Goal: Information Seeking & Learning: Learn about a topic

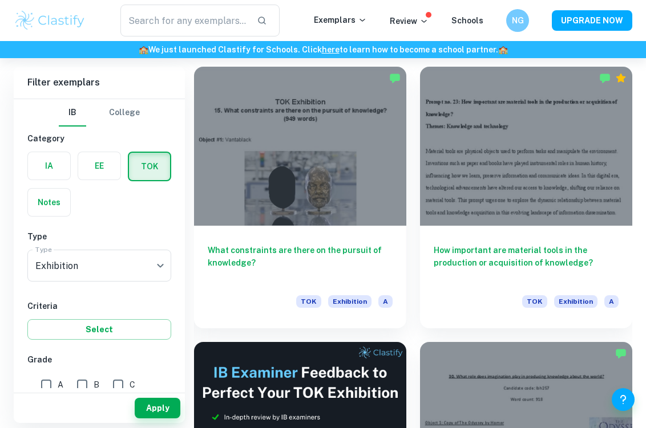
scroll to position [313, 0]
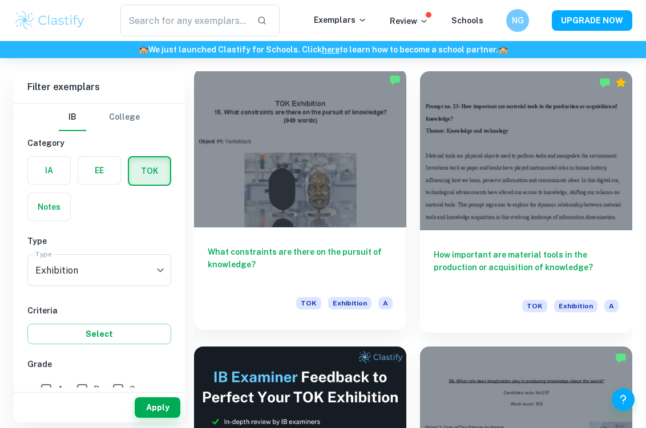
click at [343, 193] on div at bounding box center [300, 147] width 212 height 159
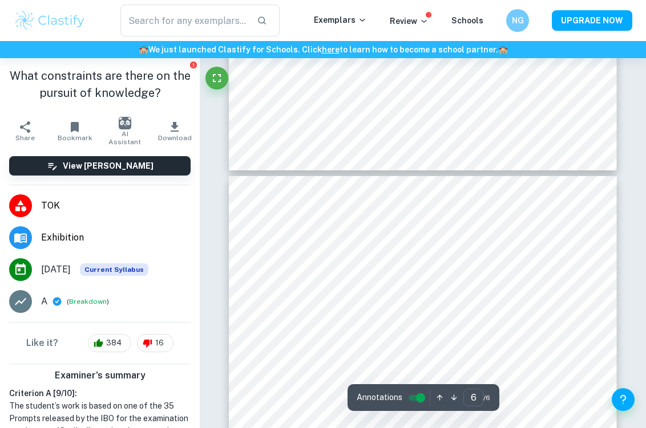
scroll to position [2479, 0]
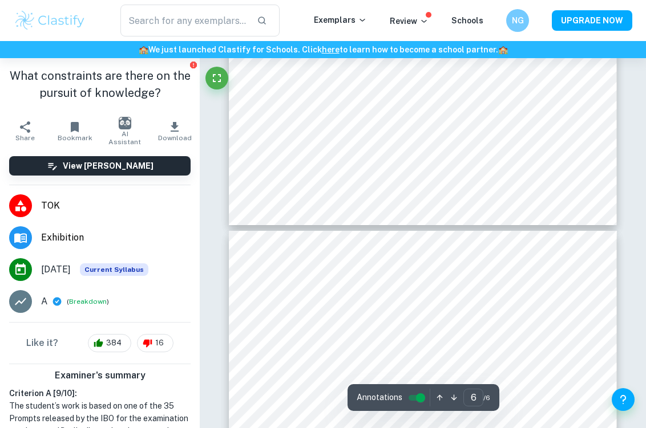
type input "5"
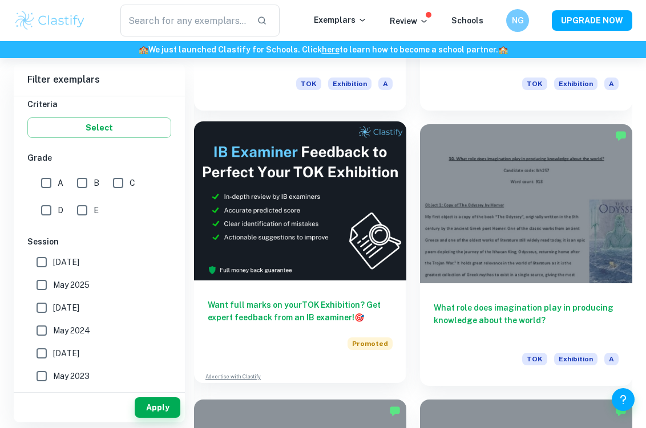
scroll to position [540, 0]
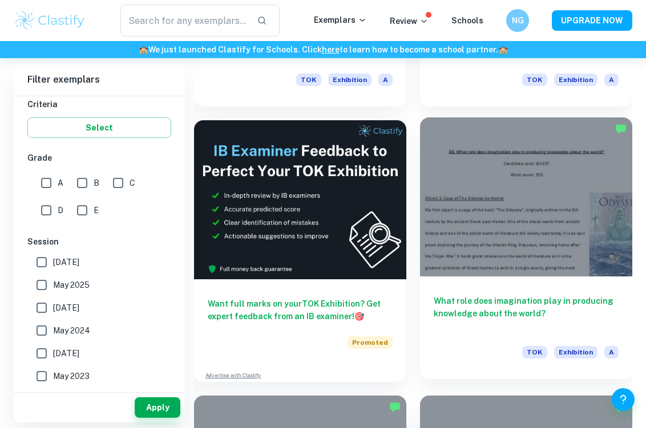
click at [563, 229] on div at bounding box center [526, 196] width 212 height 159
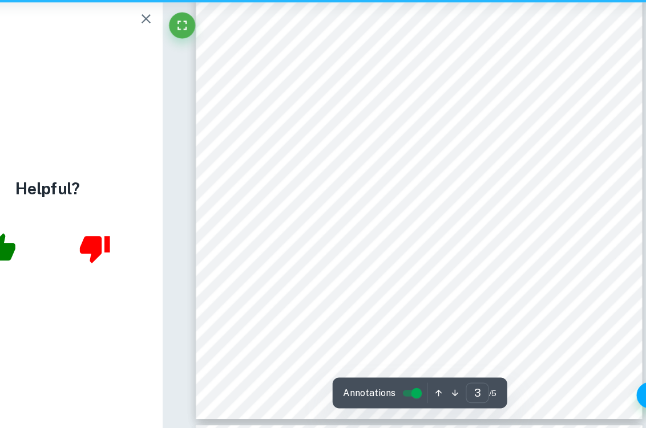
scroll to position [1329, 0]
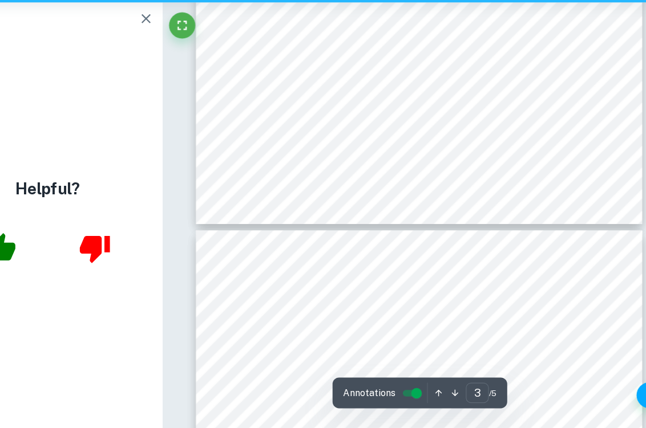
type input "4"
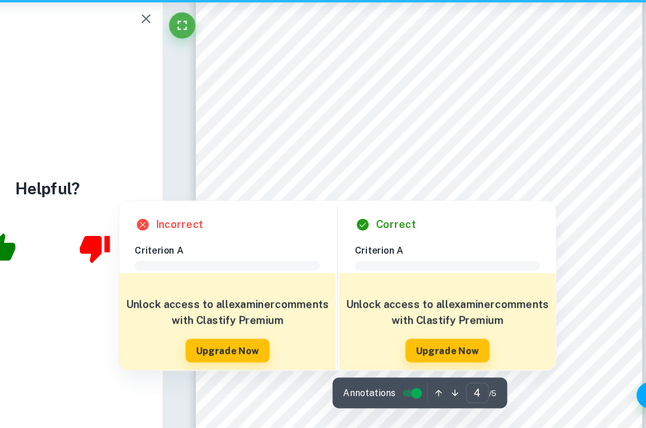
scroll to position [1750, 0]
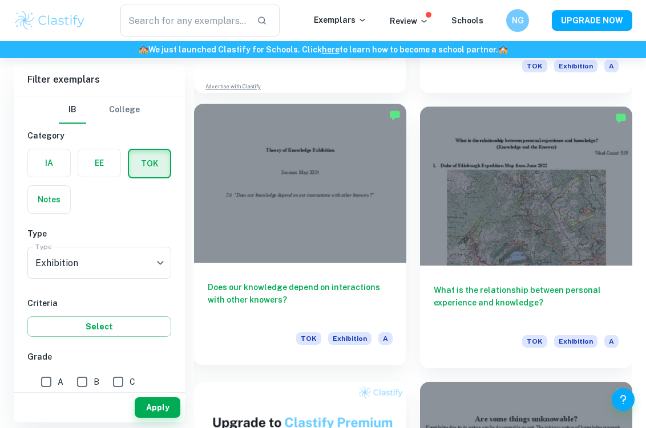
scroll to position [830, 0]
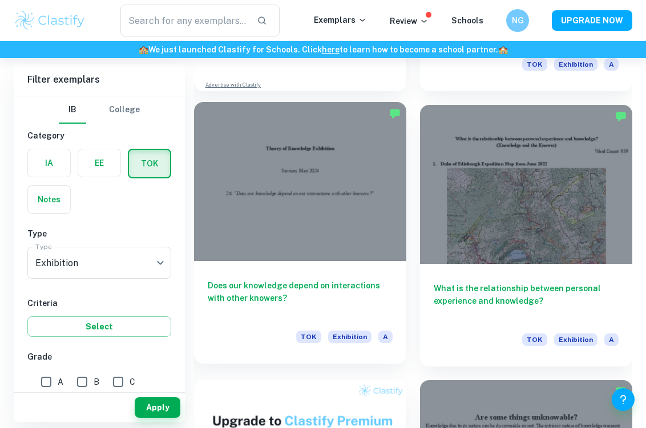
click at [282, 216] on div at bounding box center [300, 181] width 212 height 159
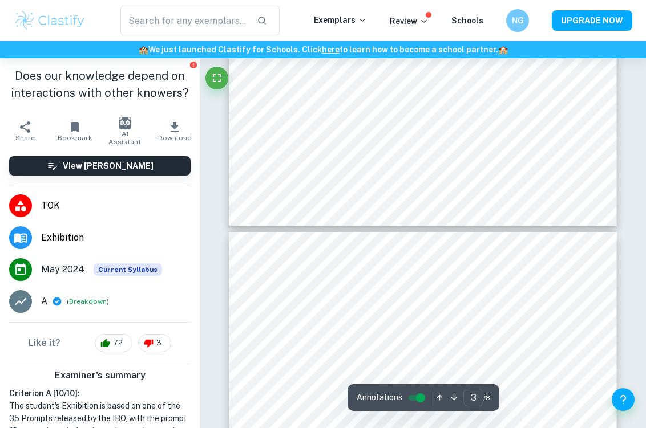
scroll to position [1624, 1]
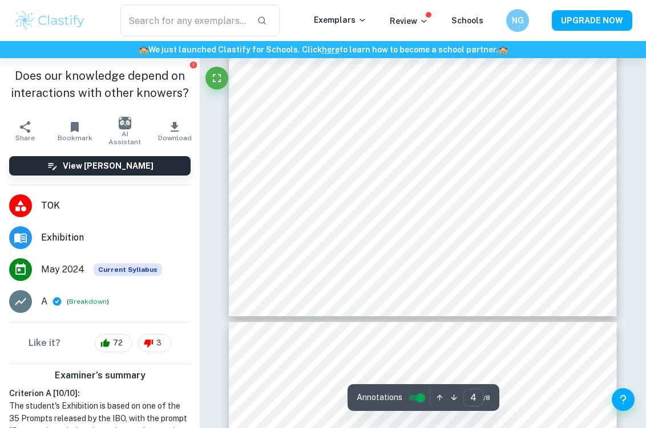
type input "5"
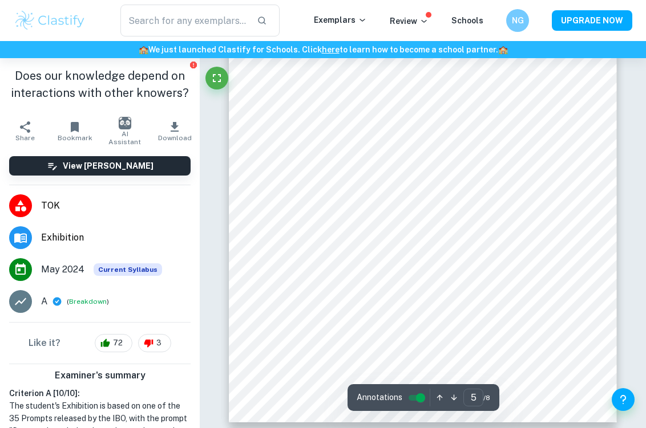
scroll to position [2533, 0]
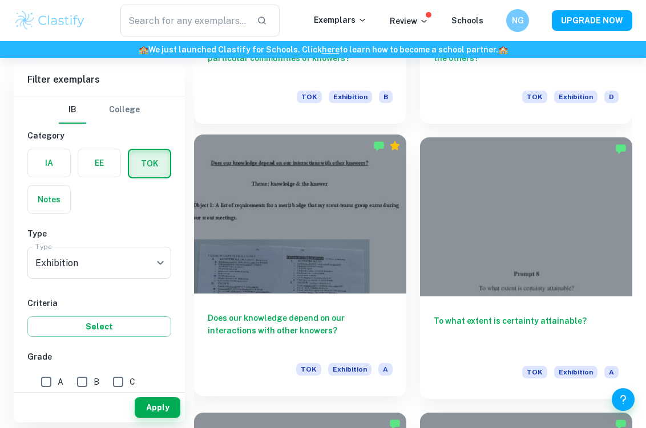
scroll to position [1623, 0]
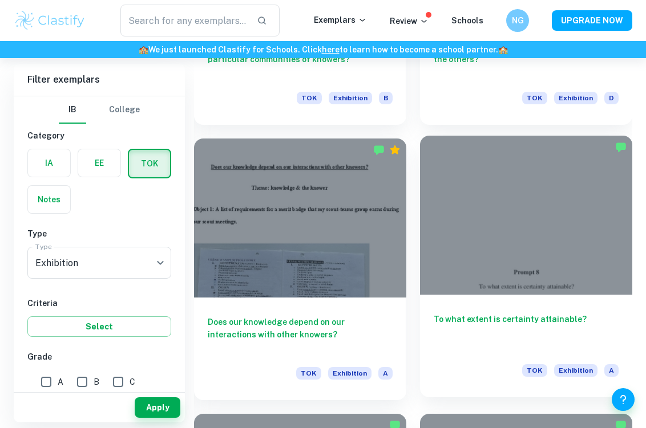
click at [478, 240] on div at bounding box center [526, 215] width 212 height 159
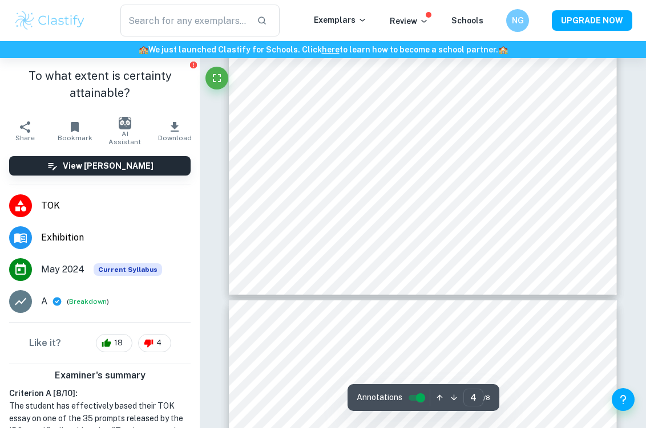
scroll to position [2108, 0]
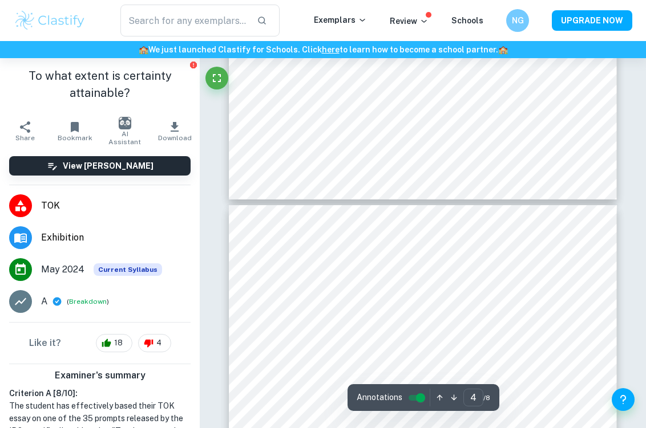
type input "5"
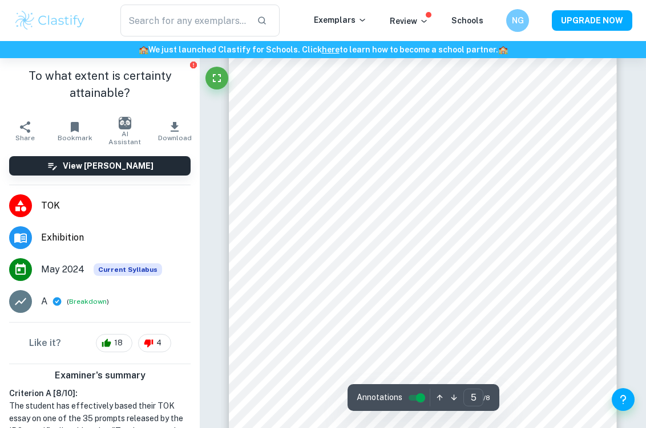
scroll to position [2444, 0]
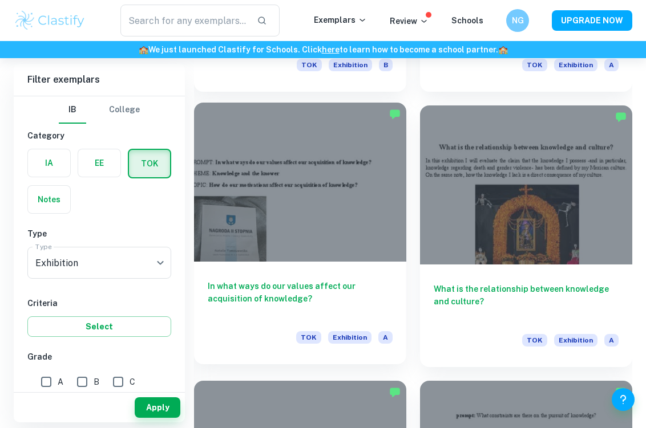
scroll to position [2208, 0]
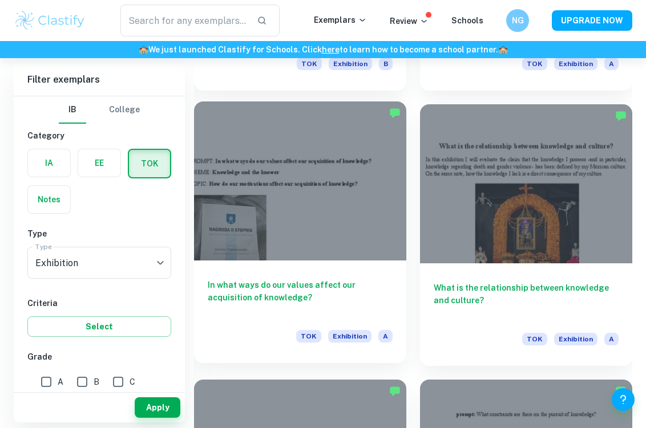
click at [284, 203] on div at bounding box center [300, 181] width 212 height 159
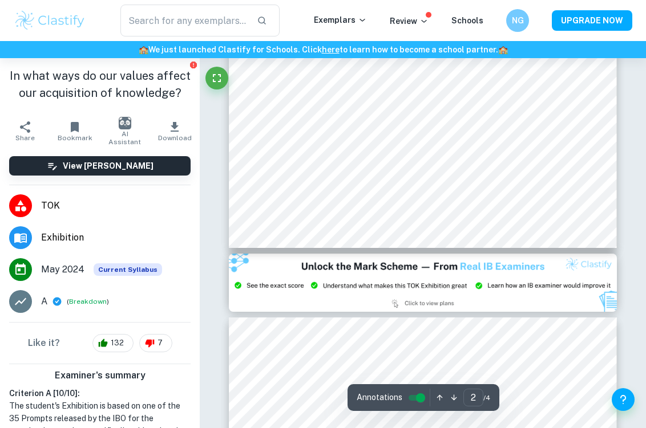
scroll to position [985, 0]
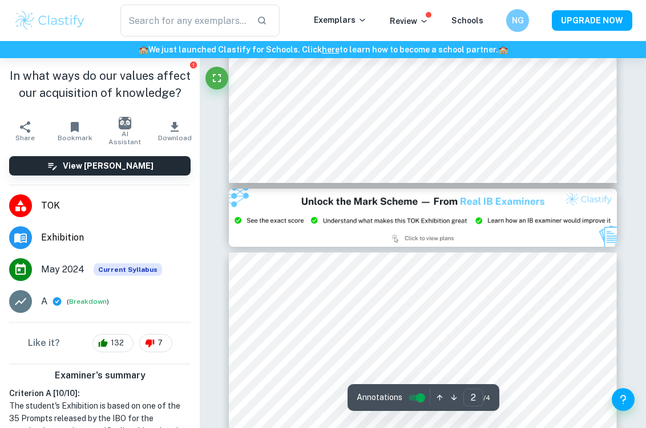
type input "3"
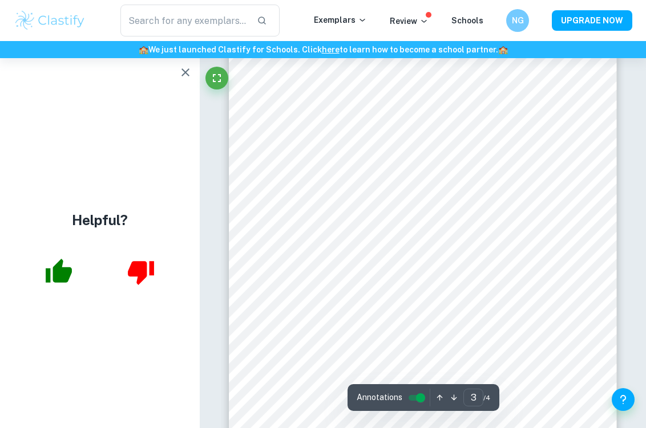
scroll to position [1370, 0]
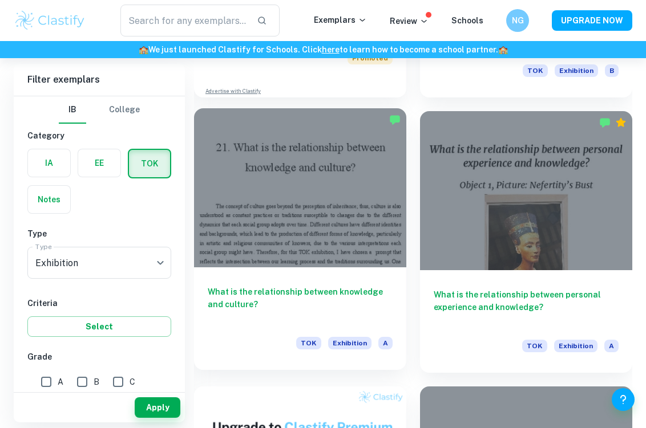
scroll to position [3033, 0]
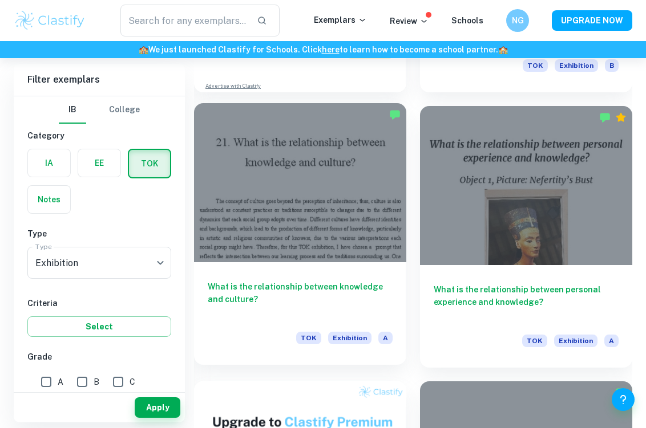
click at [320, 274] on div "What is the relationship between knowledge and culture? TOK Exhibition A" at bounding box center [300, 313] width 212 height 103
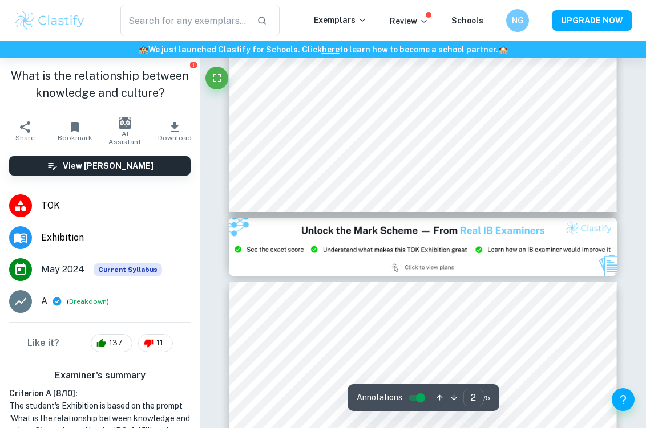
type input "3"
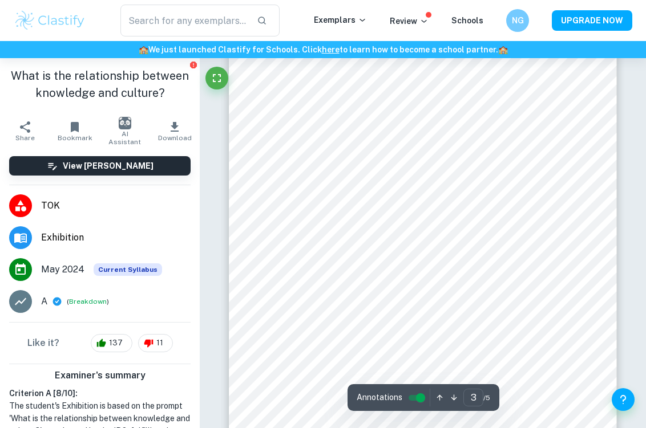
scroll to position [1296, 0]
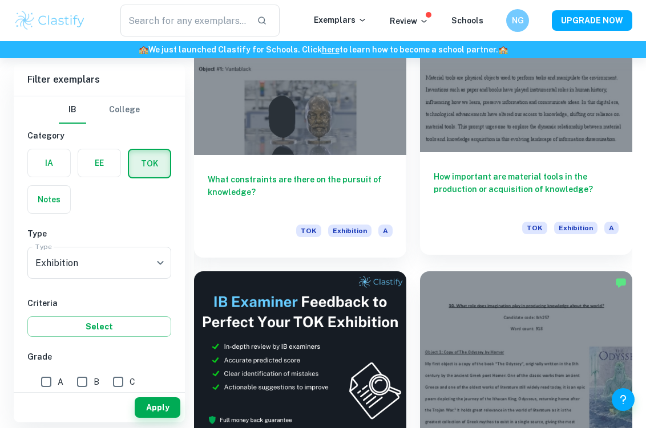
scroll to position [382, 0]
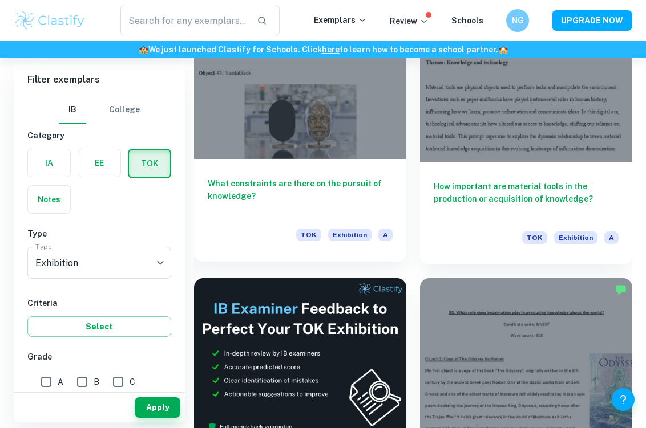
click at [336, 127] on div at bounding box center [300, 79] width 212 height 159
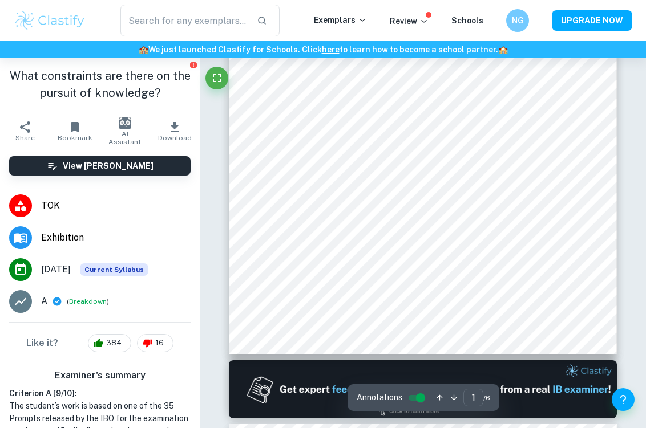
scroll to position [215, 0]
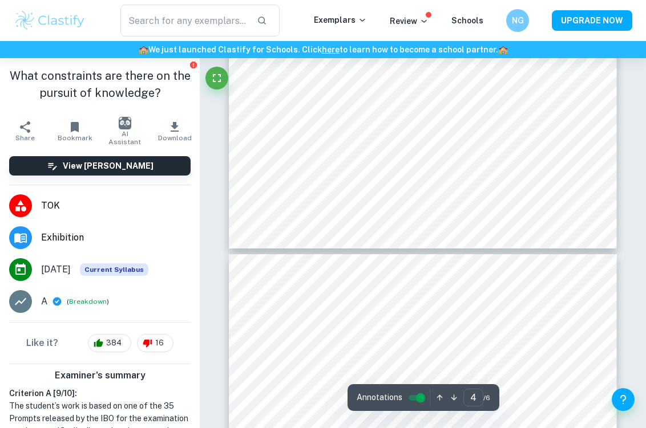
type input "5"
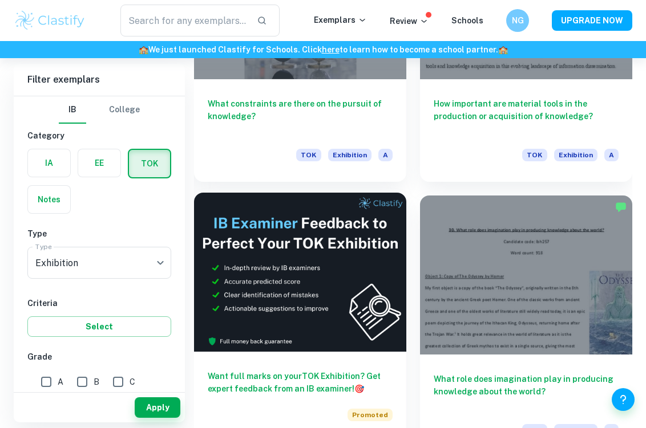
scroll to position [467, 0]
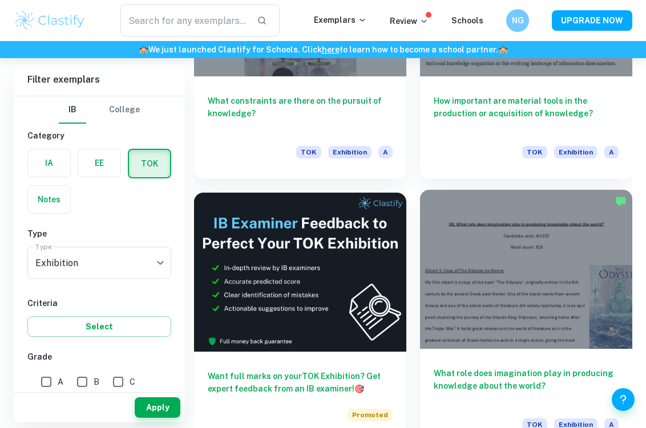
click at [501, 262] on div at bounding box center [526, 269] width 212 height 159
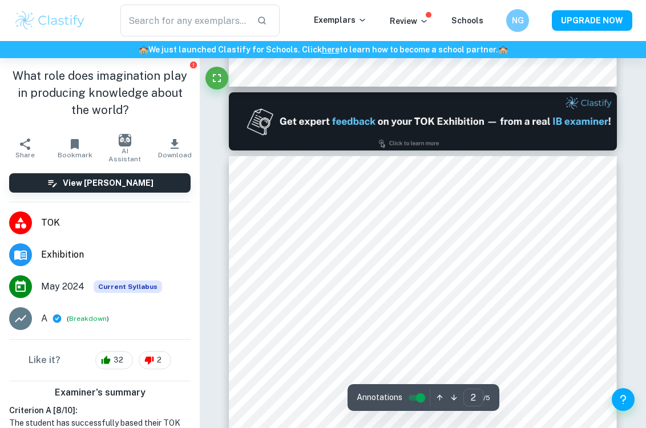
scroll to position [486, 0]
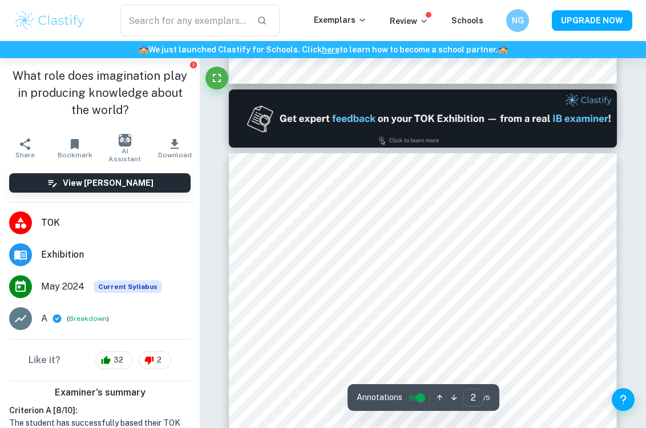
type input "1"
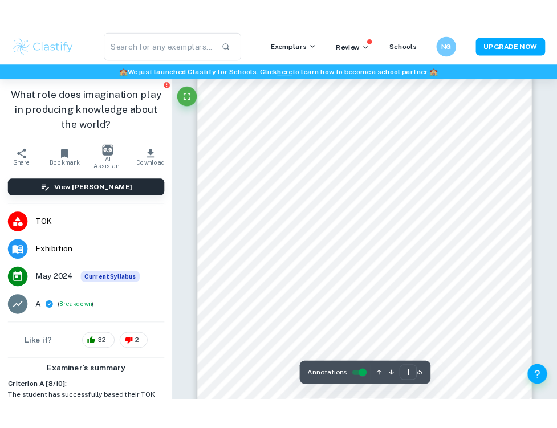
scroll to position [88, 0]
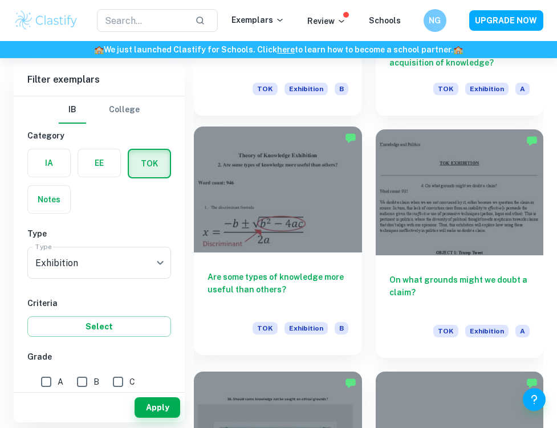
scroll to position [3406, 0]
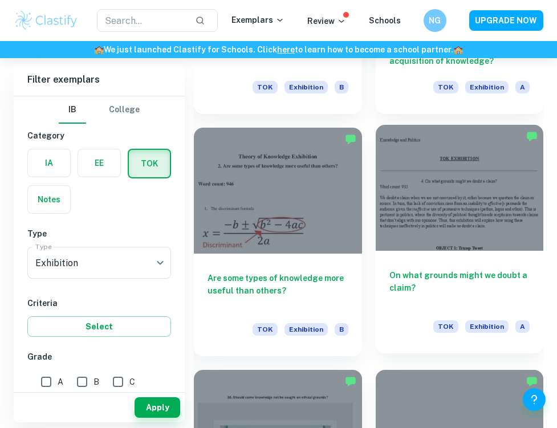
click at [481, 214] on div at bounding box center [460, 188] width 168 height 126
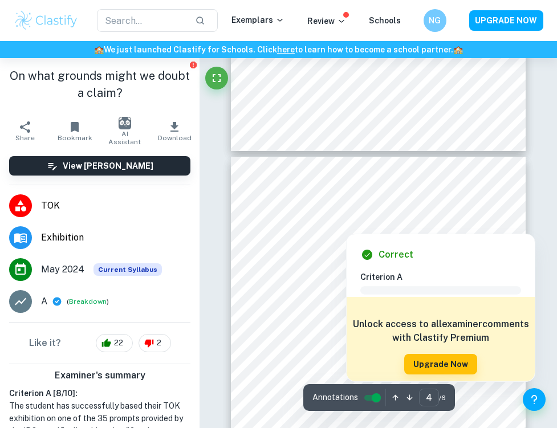
scroll to position [1293, 1]
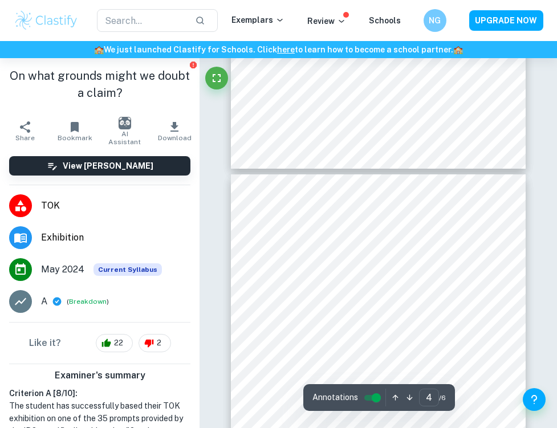
type input "5"
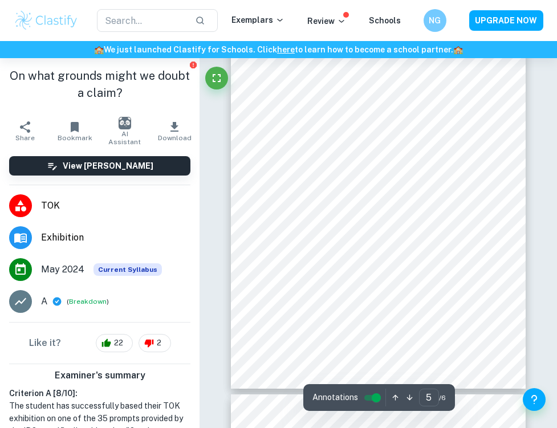
scroll to position [1885, 0]
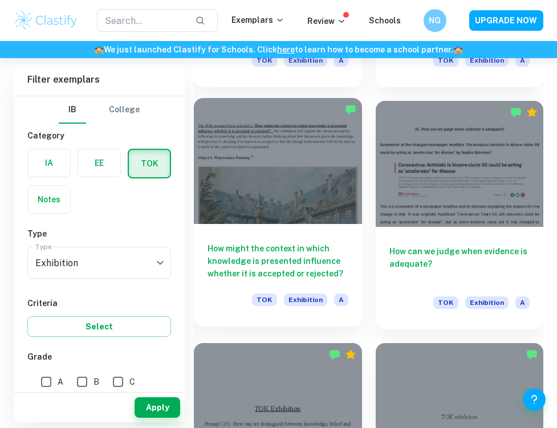
scroll to position [3919, 0]
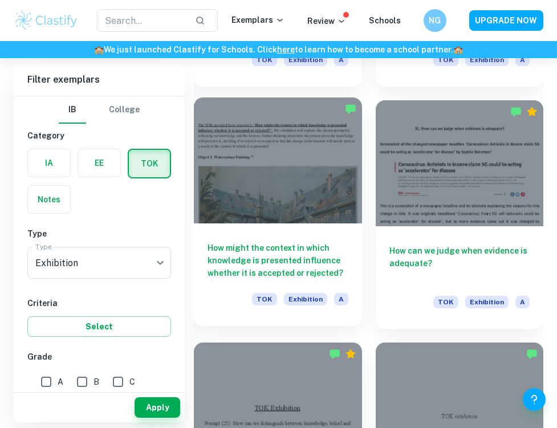
click at [295, 208] on div at bounding box center [278, 161] width 168 height 126
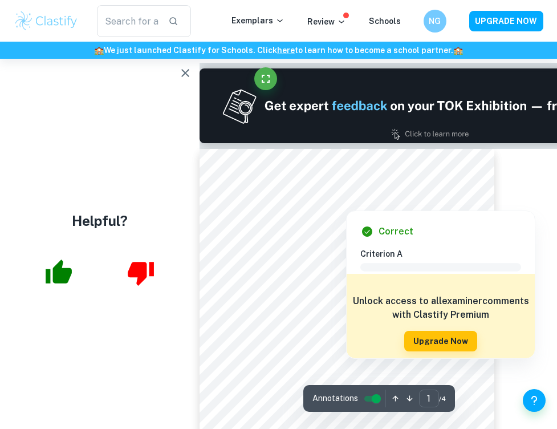
scroll to position [631, 0]
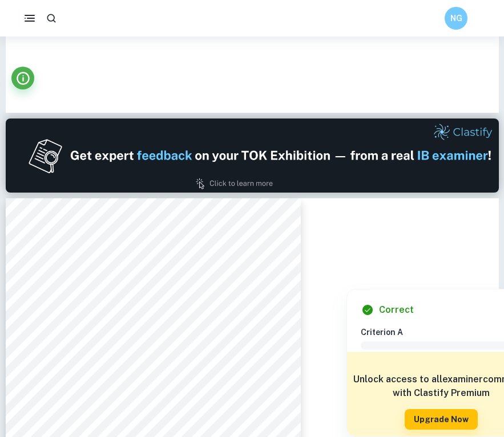
type input "2"
